Goal: Task Accomplishment & Management: Manage account settings

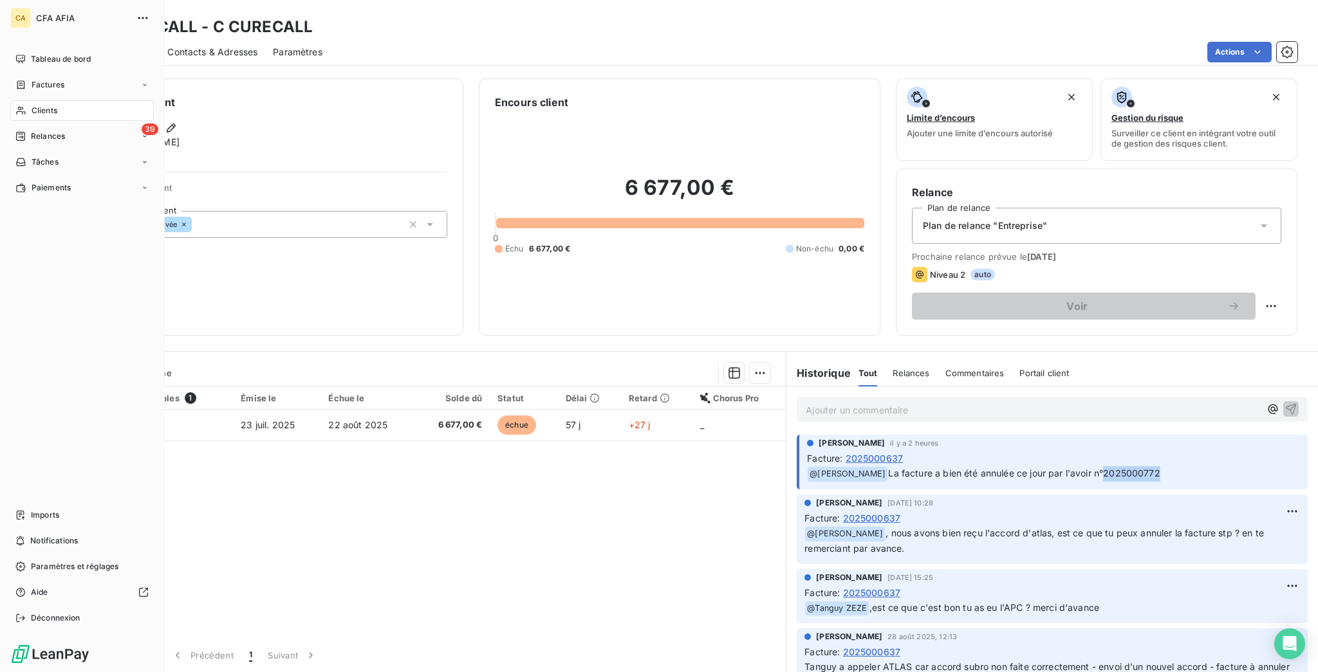
click at [15, 106] on icon at bounding box center [20, 111] width 11 height 10
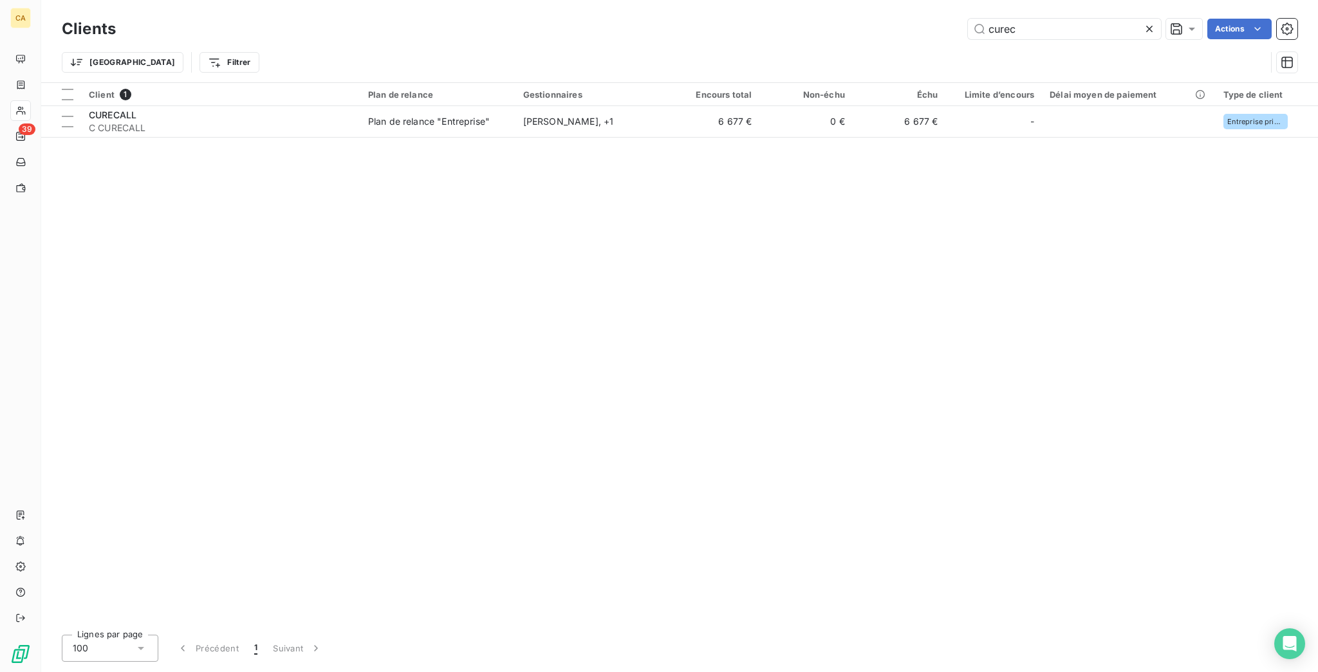
click at [1057, 34] on div "curec" at bounding box center [1064, 29] width 193 height 21
click at [1059, 31] on input "curec" at bounding box center [1064, 29] width 193 height 21
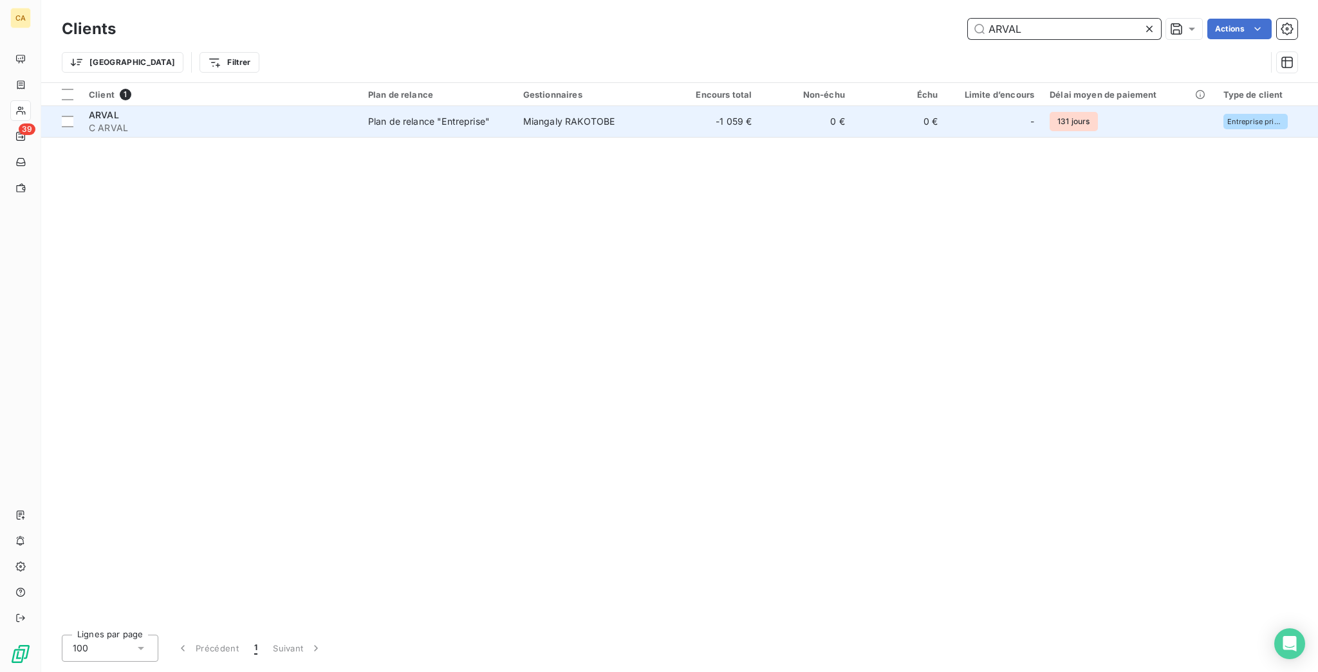
type input "ARVAL"
click at [667, 106] on td "-1 059 €" at bounding box center [713, 121] width 93 height 31
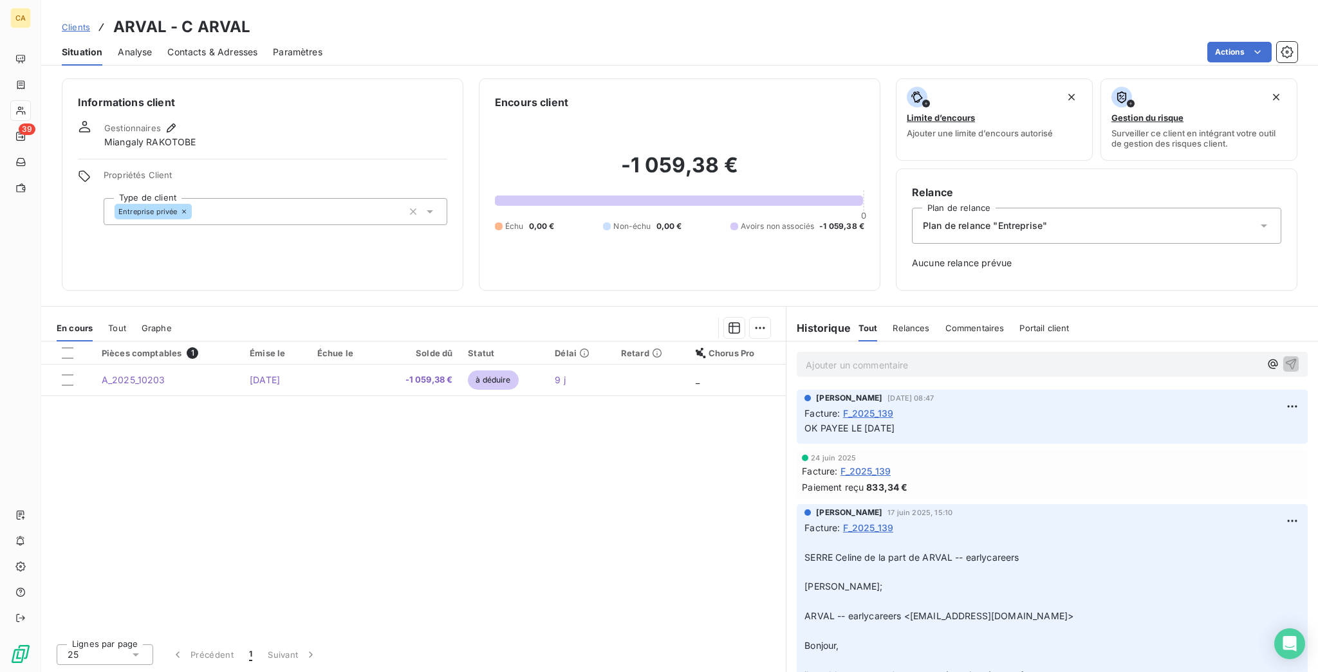
click at [167, 39] on div "Contacts & Adresses" at bounding box center [212, 52] width 90 height 27
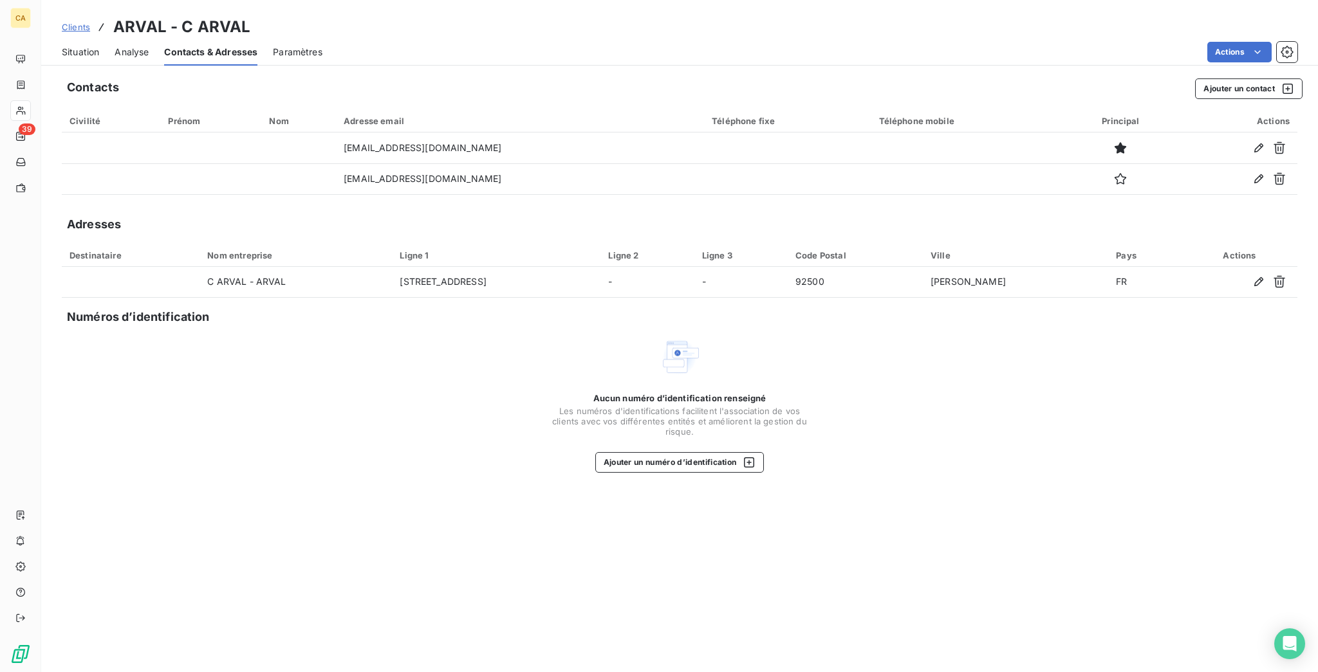
click at [62, 50] on div "Situation" at bounding box center [80, 52] width 37 height 27
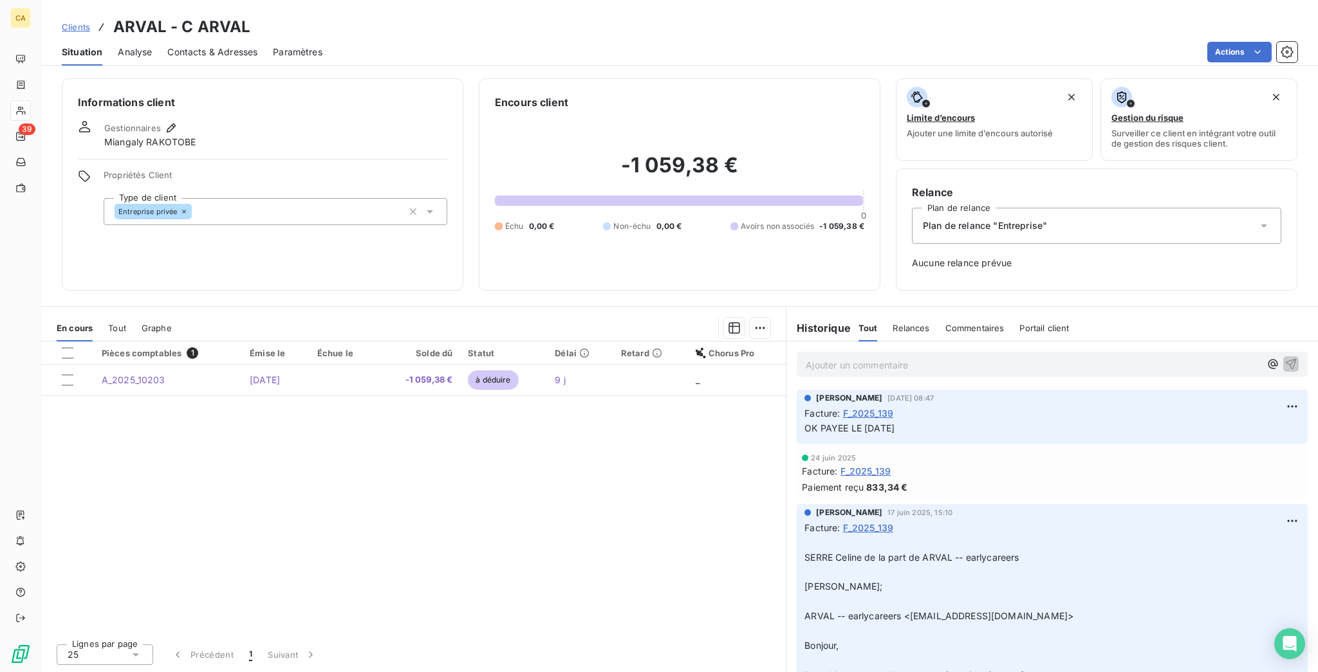
click at [176, 46] on span "Contacts & Adresses" at bounding box center [212, 52] width 90 height 13
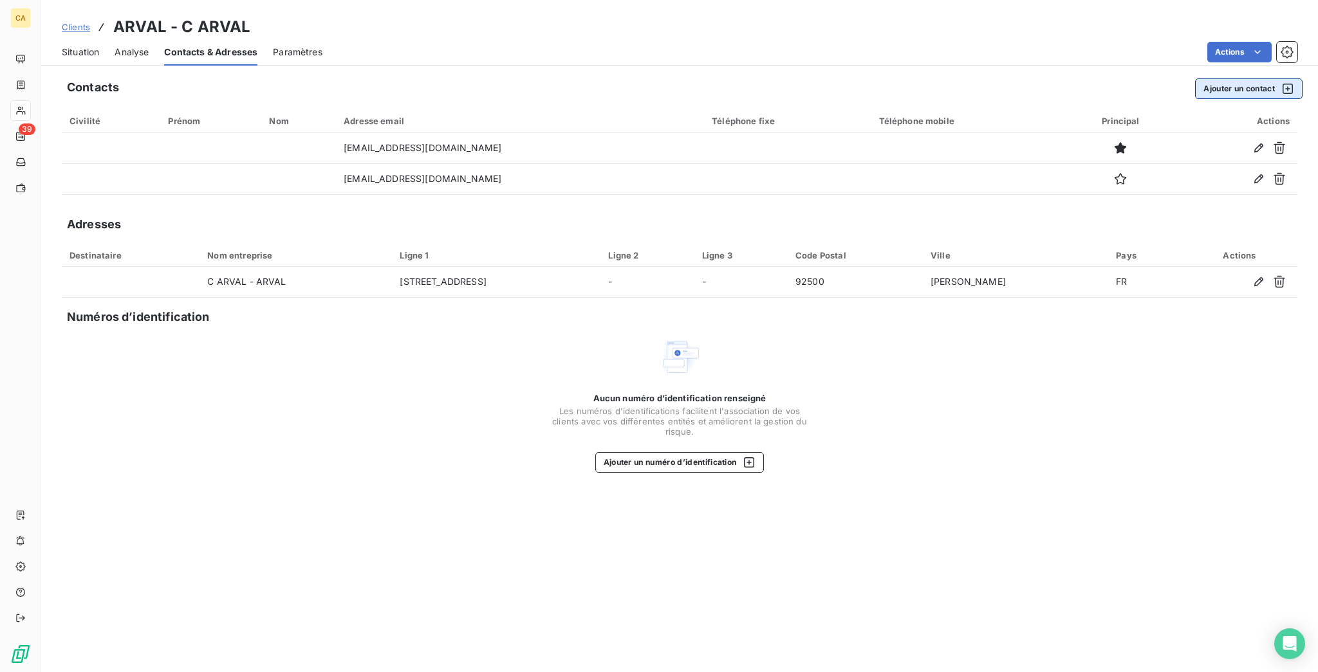
click at [1223, 78] on button "Ajouter un contact" at bounding box center [1248, 88] width 107 height 21
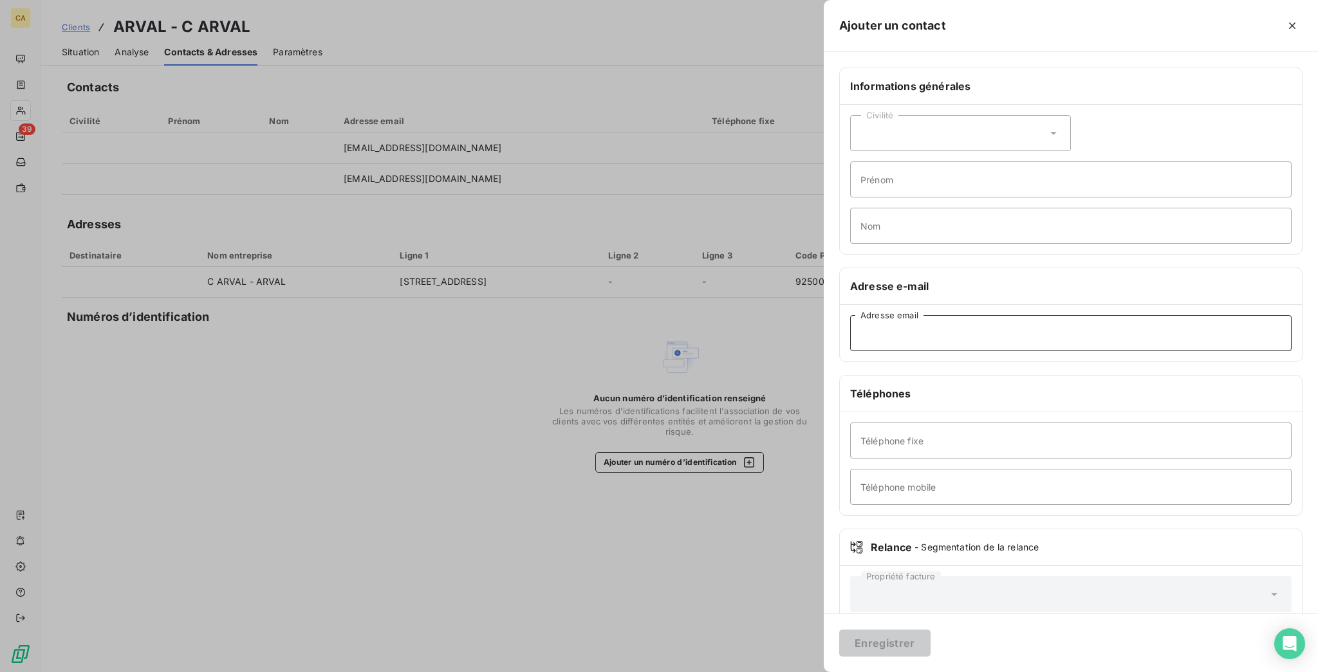
click at [1009, 315] on input "Adresse email" at bounding box center [1070, 333] width 441 height 36
paste input "[EMAIL_ADDRESS][DOMAIN_NAME]"
type input "[EMAIL_ADDRESS][DOMAIN_NAME]"
click at [1080, 161] on input "Prénom" at bounding box center [1070, 179] width 441 height 36
type input "COMPTA"
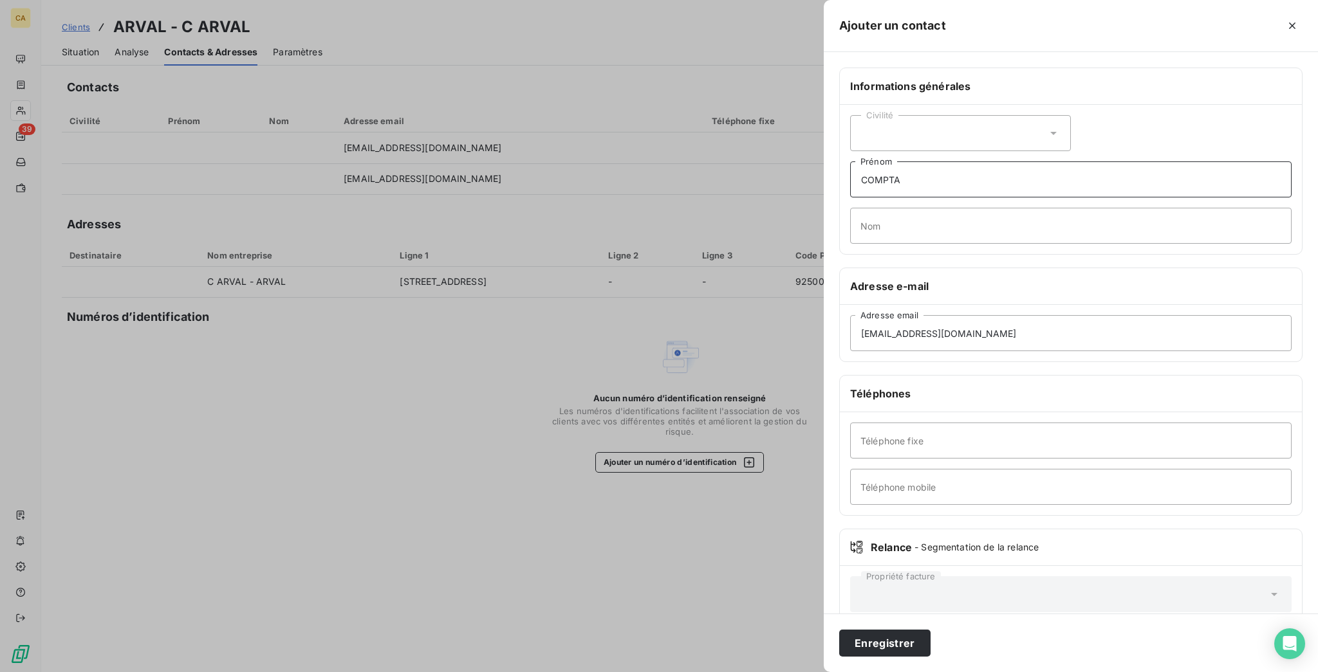
click at [839, 630] on button "Enregistrer" at bounding box center [884, 643] width 91 height 27
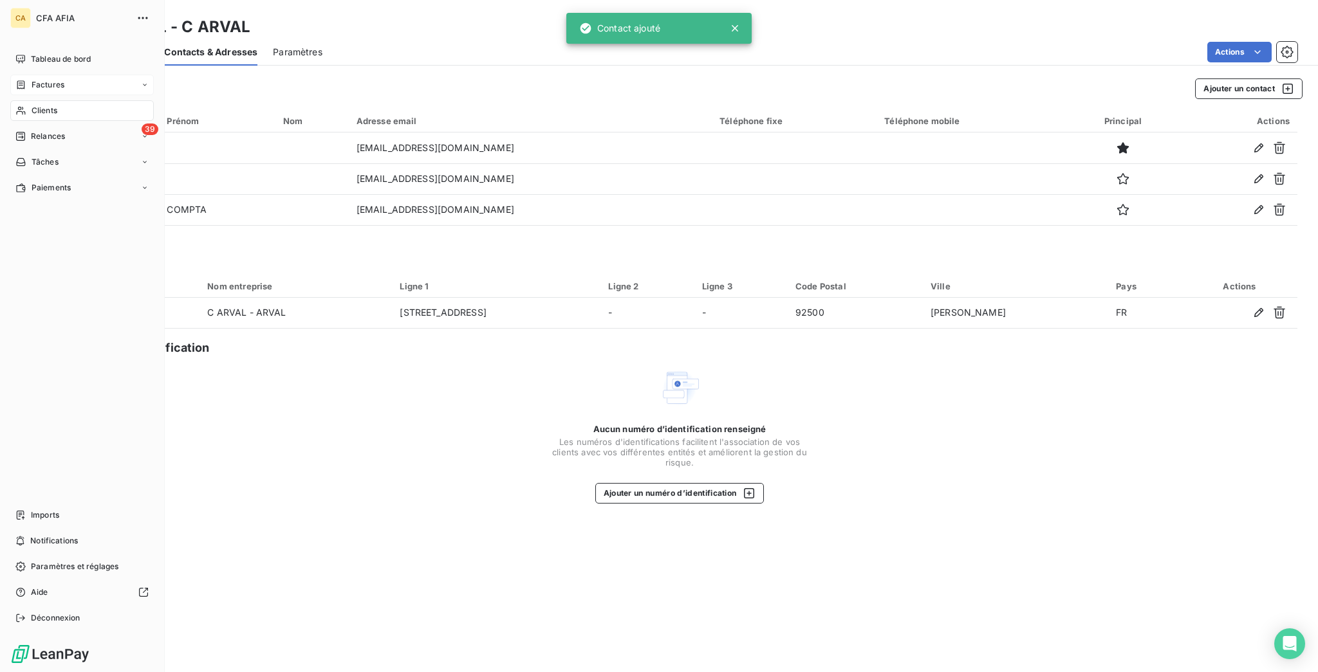
click at [60, 75] on div "Factures" at bounding box center [81, 85] width 143 height 21
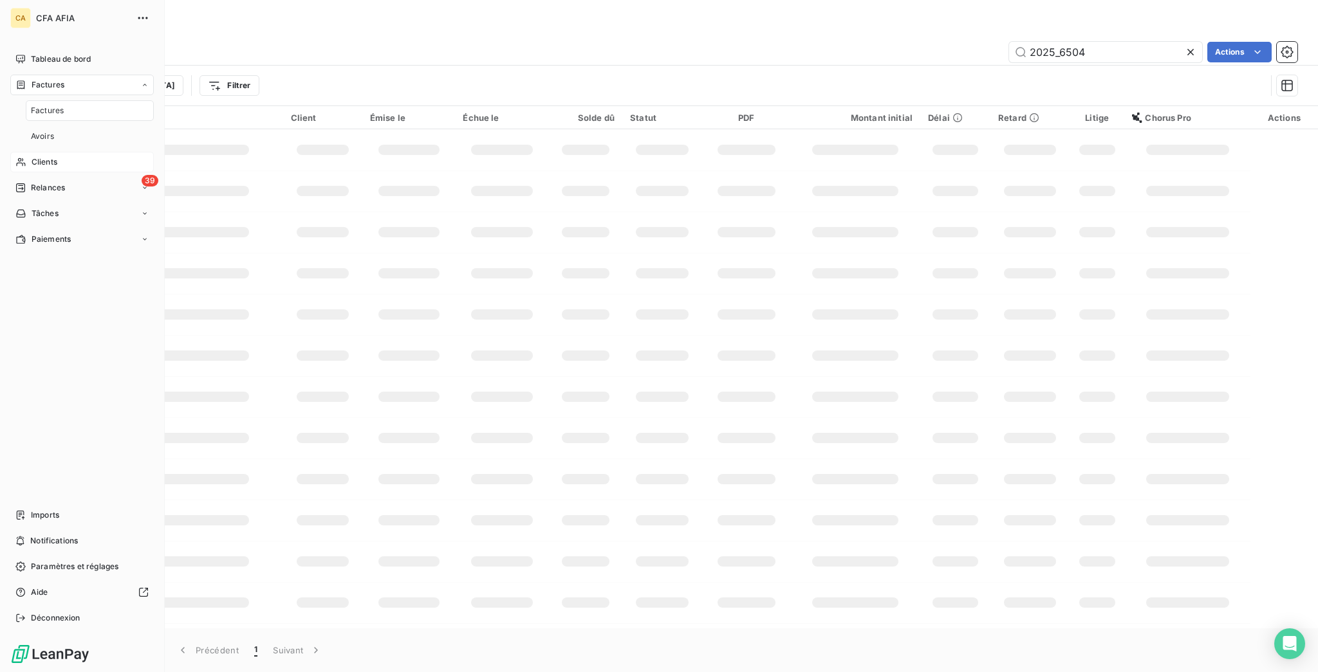
click at [52, 152] on div "Clients" at bounding box center [81, 162] width 143 height 21
